Goal: Information Seeking & Learning: Check status

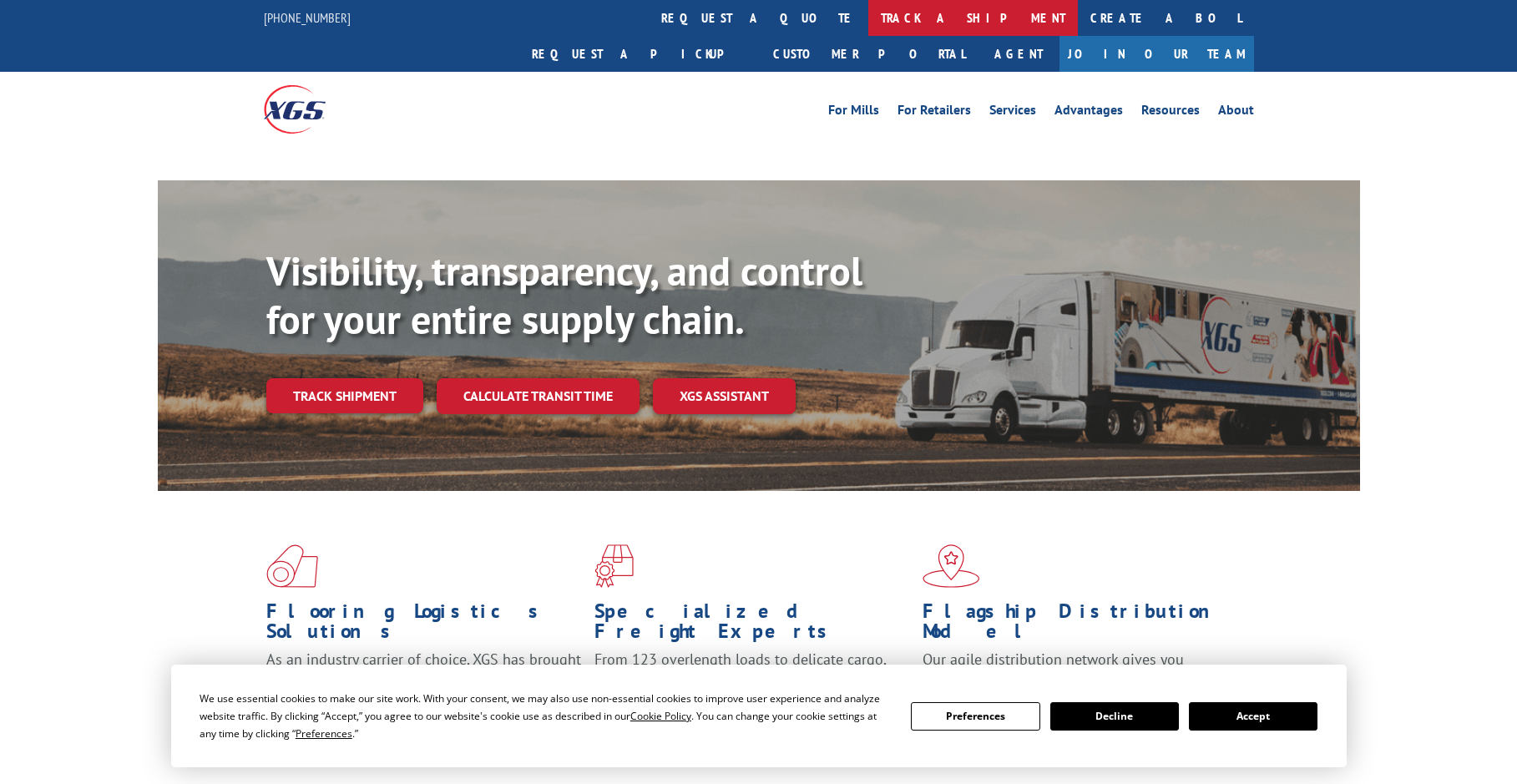
click at [869, 19] on link "track a shipment" at bounding box center [973, 17] width 209 height 36
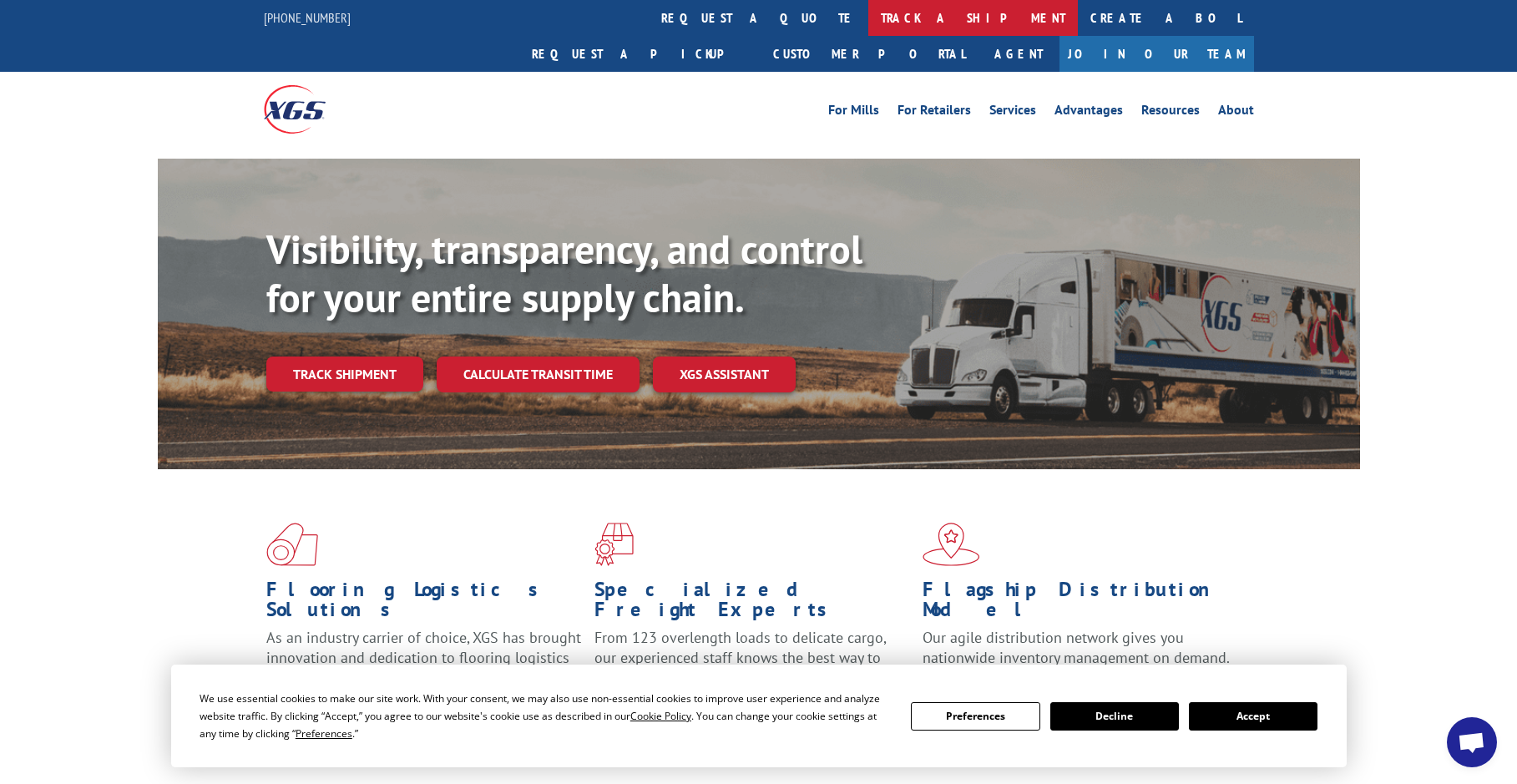
click at [869, 17] on link "track a shipment" at bounding box center [973, 17] width 209 height 36
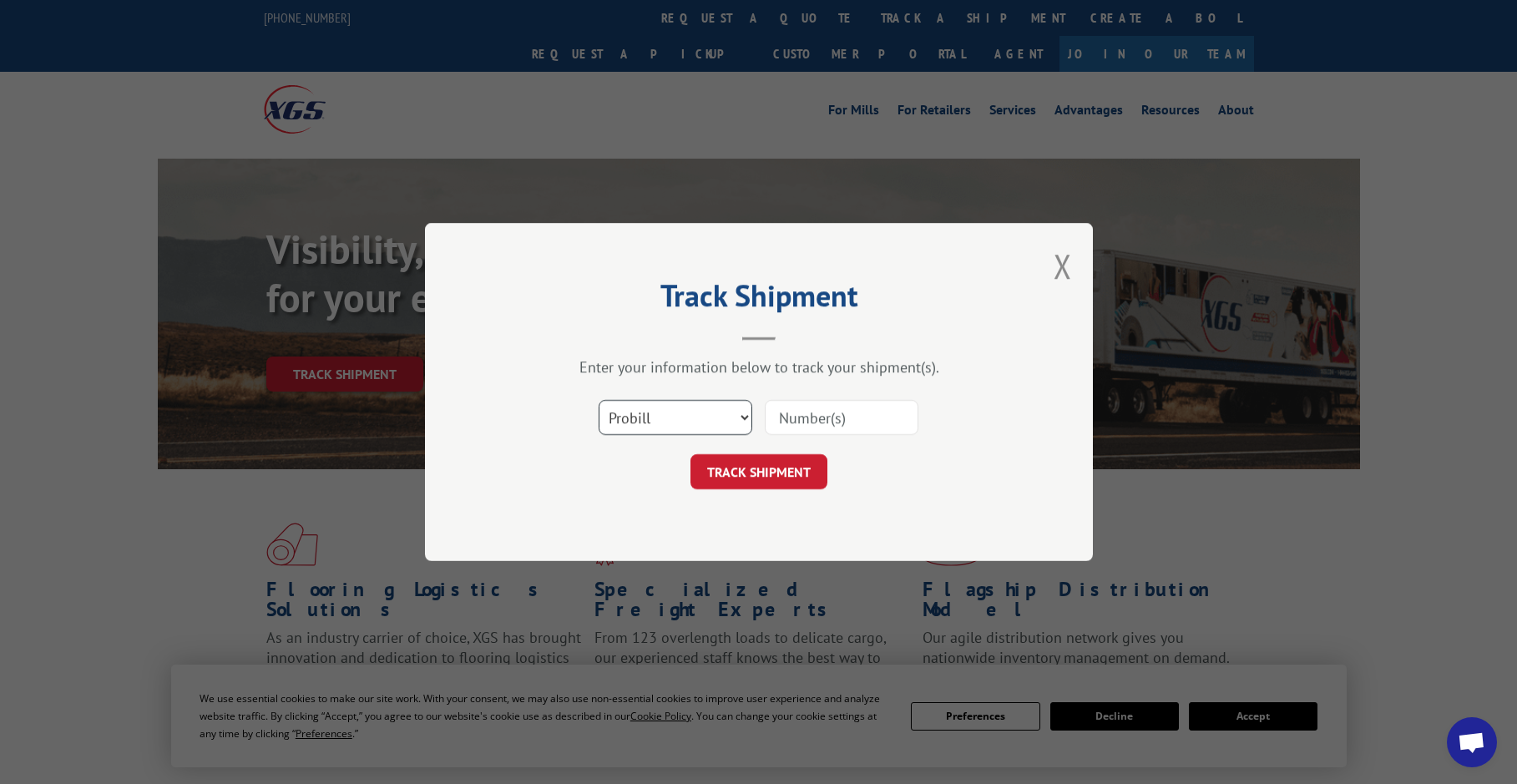
click at [723, 420] on select "Select category... Probill BOL PO" at bounding box center [676, 418] width 153 height 35
select select "bol"
click at [599, 400] on select "Select category... Probill BOL PO" at bounding box center [676, 418] width 153 height 35
click at [839, 423] on input at bounding box center [841, 418] width 153 height 35
paste input "6021482"
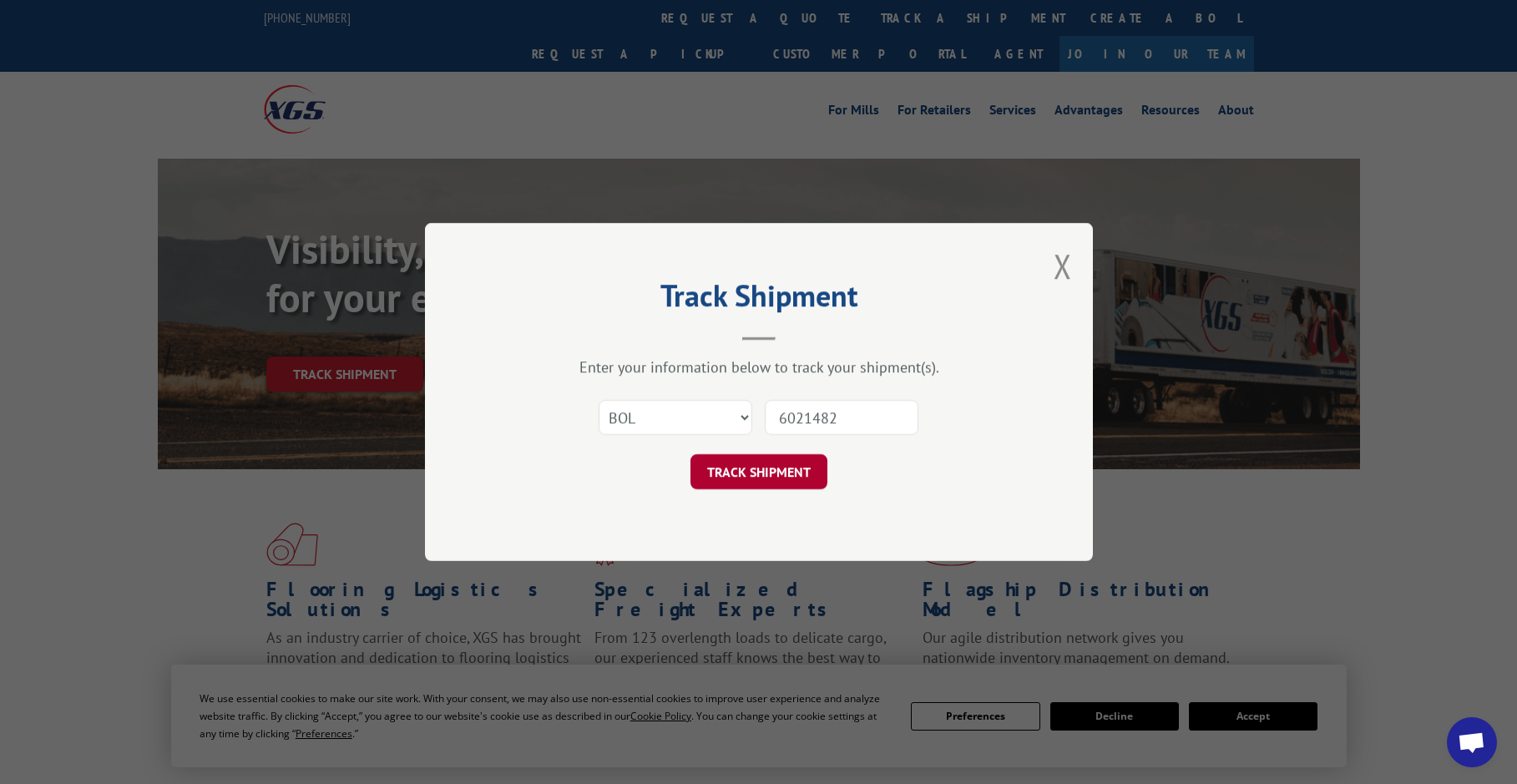
type input "6021482"
click at [798, 472] on button "TRACK SHIPMENT" at bounding box center [758, 472] width 137 height 35
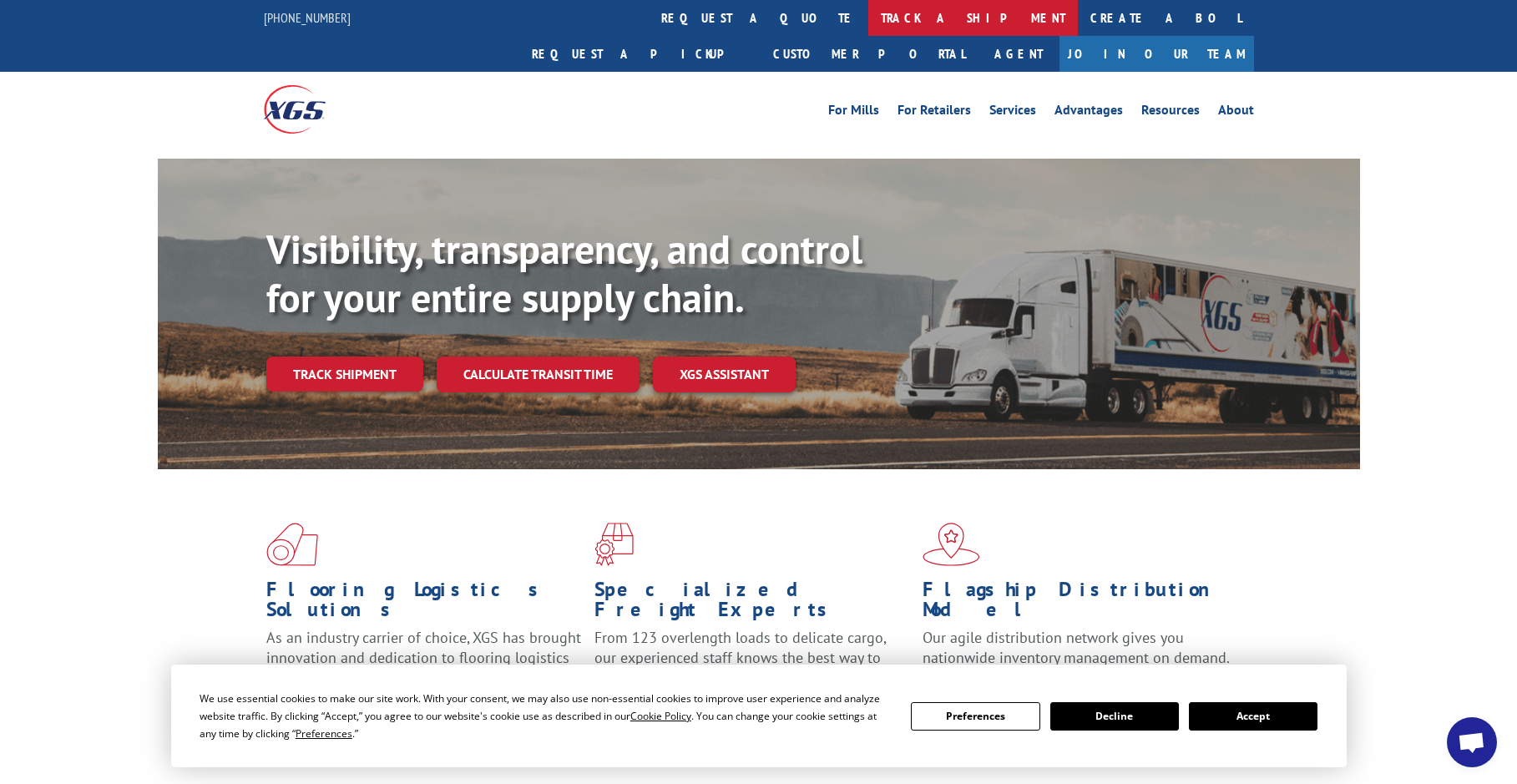
click at [869, 12] on link "track a shipment" at bounding box center [973, 17] width 209 height 36
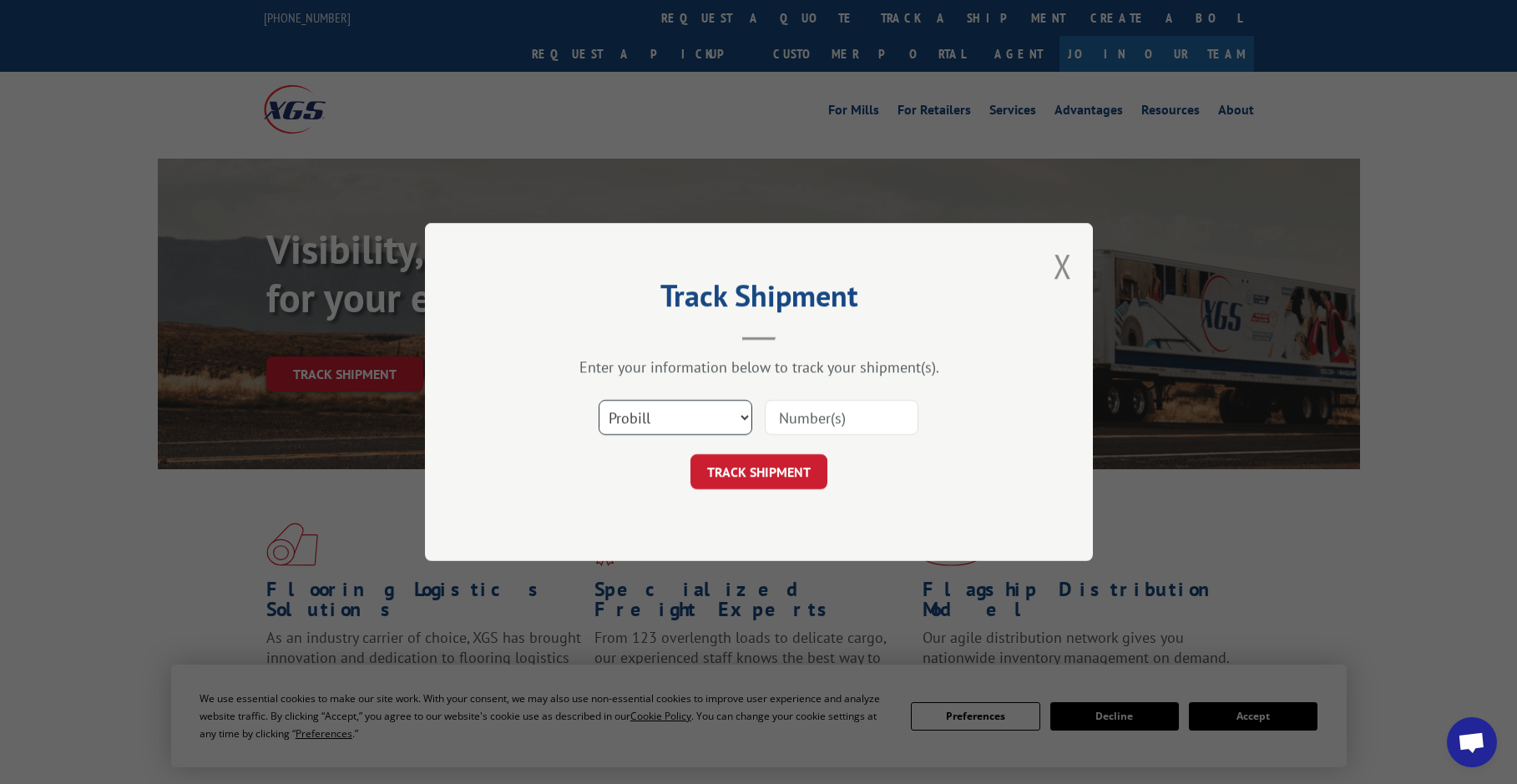
click at [634, 418] on select "Select category... Probill BOL PO" at bounding box center [676, 418] width 153 height 35
select select "bol"
click at [599, 400] on select "Select category... Probill BOL PO" at bounding box center [676, 418] width 153 height 35
click at [791, 415] on input at bounding box center [841, 418] width 153 height 35
paste input "6019021"
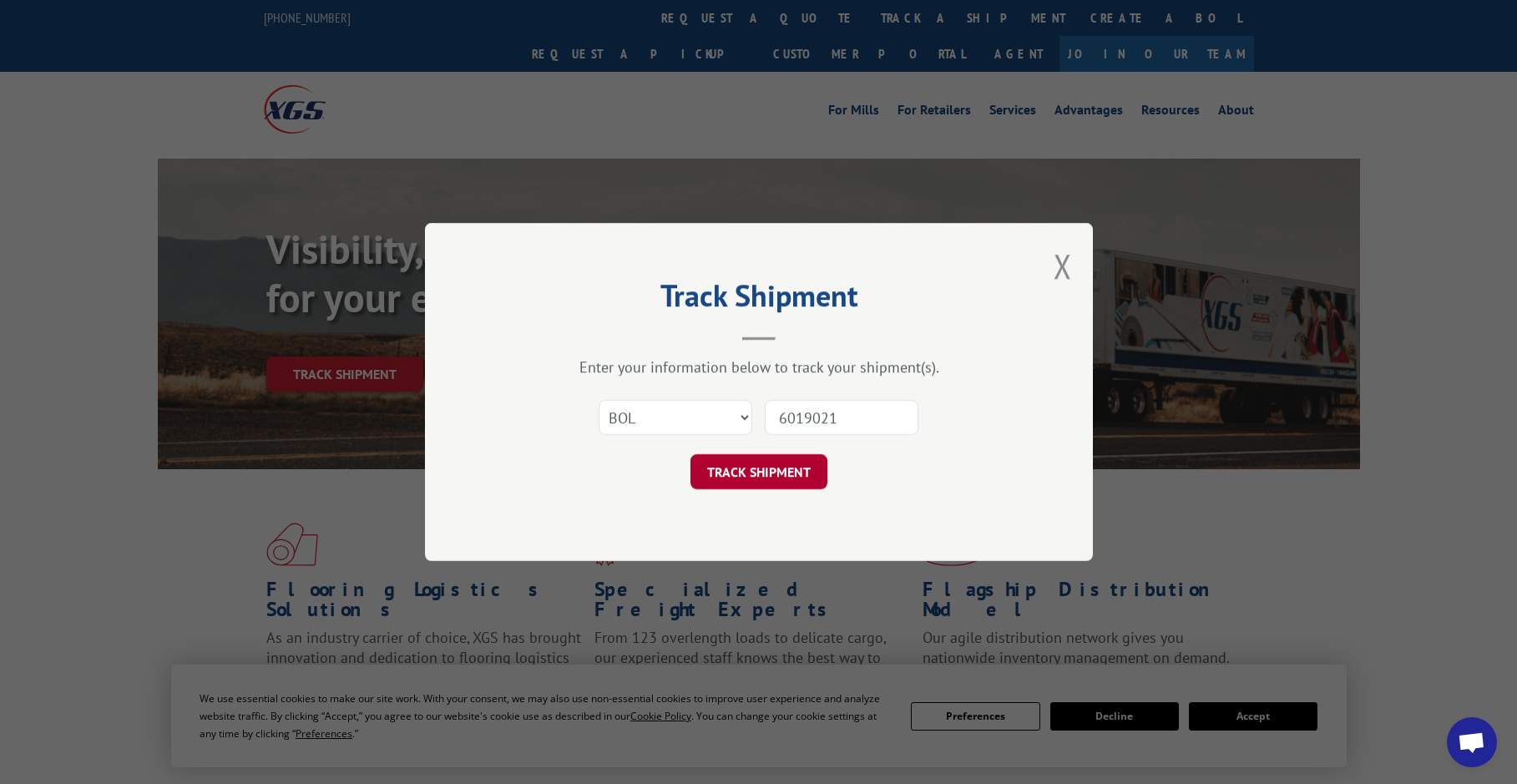
type input "6019021"
click at [804, 478] on button "TRACK SHIPMENT" at bounding box center [758, 472] width 137 height 35
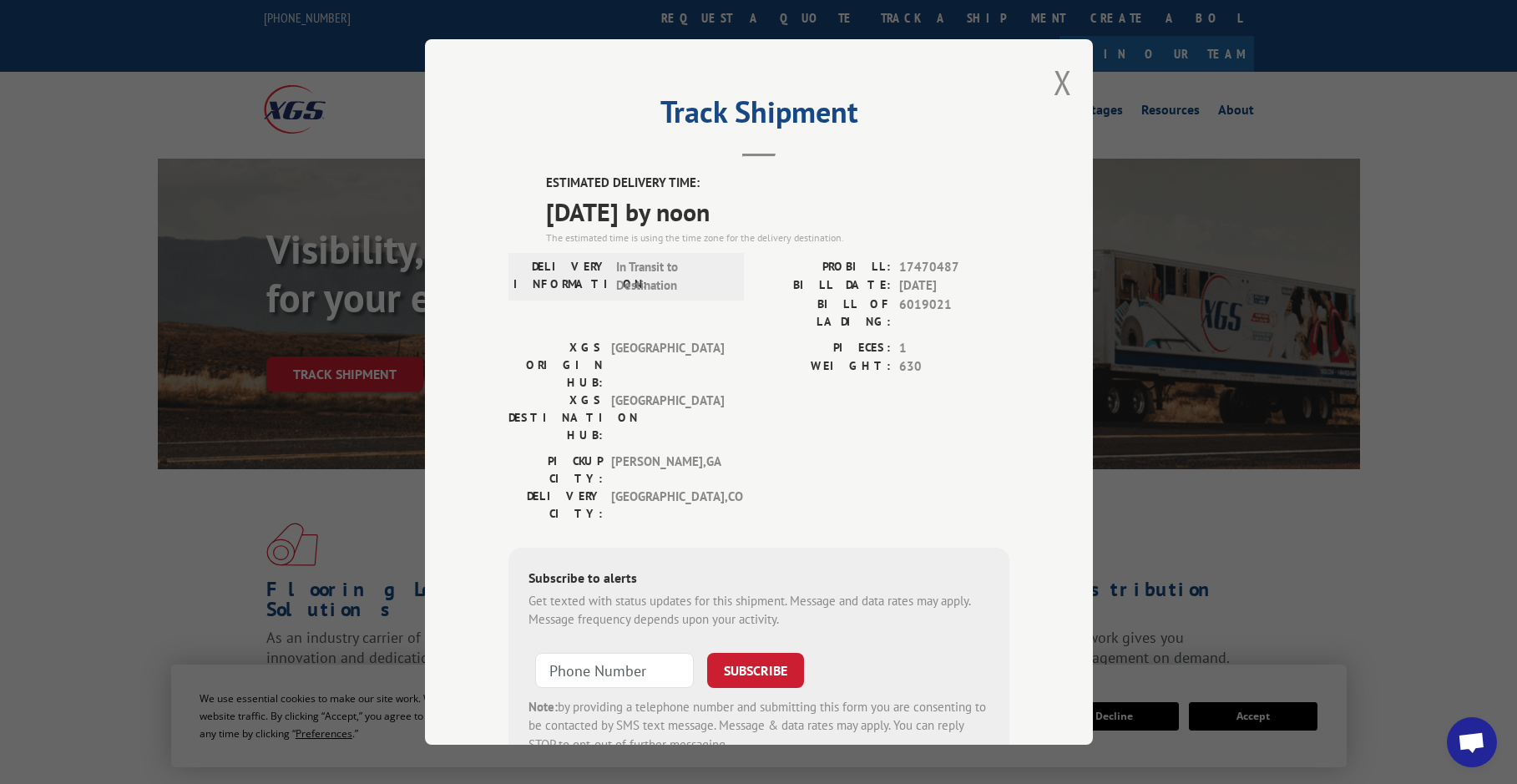
click at [1069, 80] on div "Track Shipment ESTIMATED DELIVERY TIME: 09/10/2025 by noon The estimated time i…" at bounding box center [758, 392] width 668 height 706
